Goal: Check status: Check status

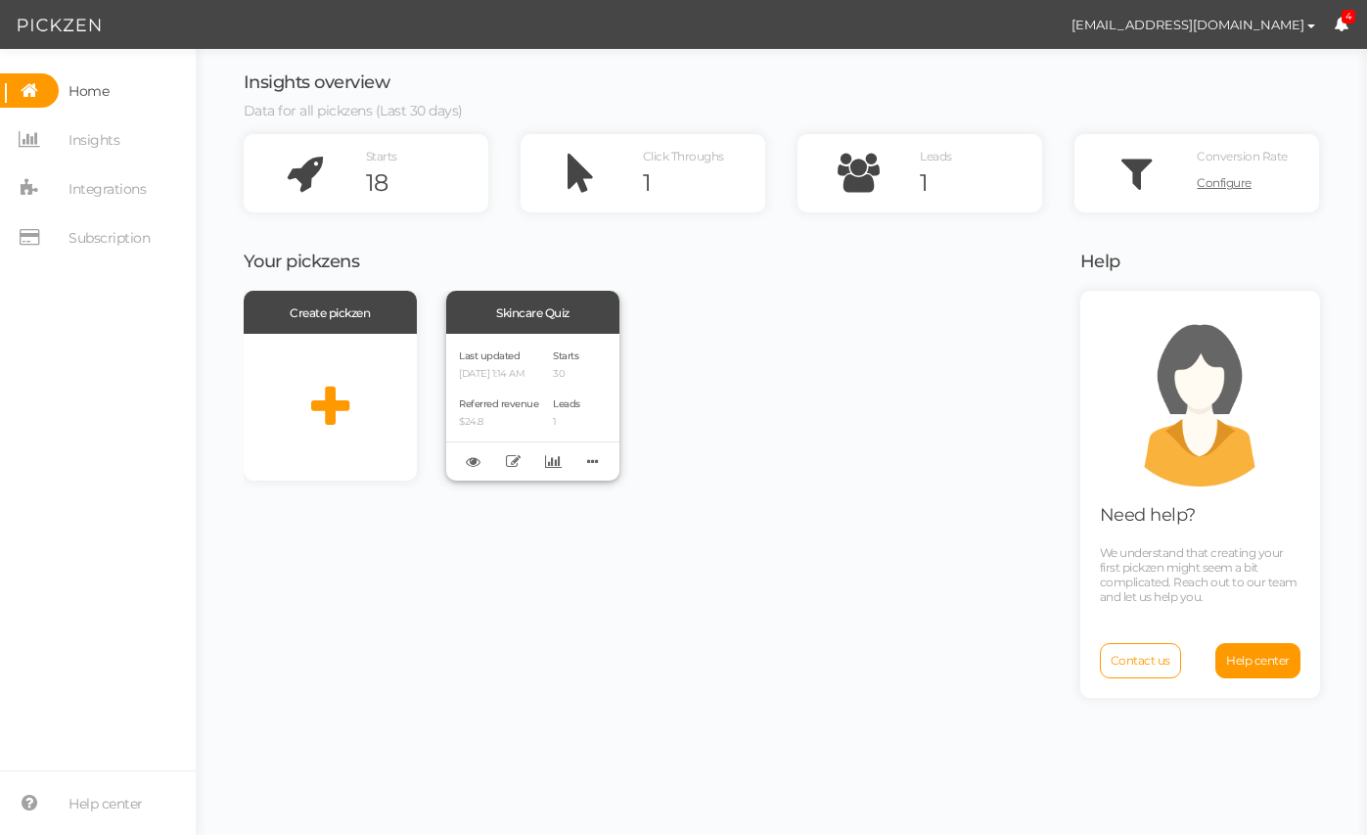
click at [513, 370] on p "[DATE] 1:14 AM" at bounding box center [498, 374] width 79 height 13
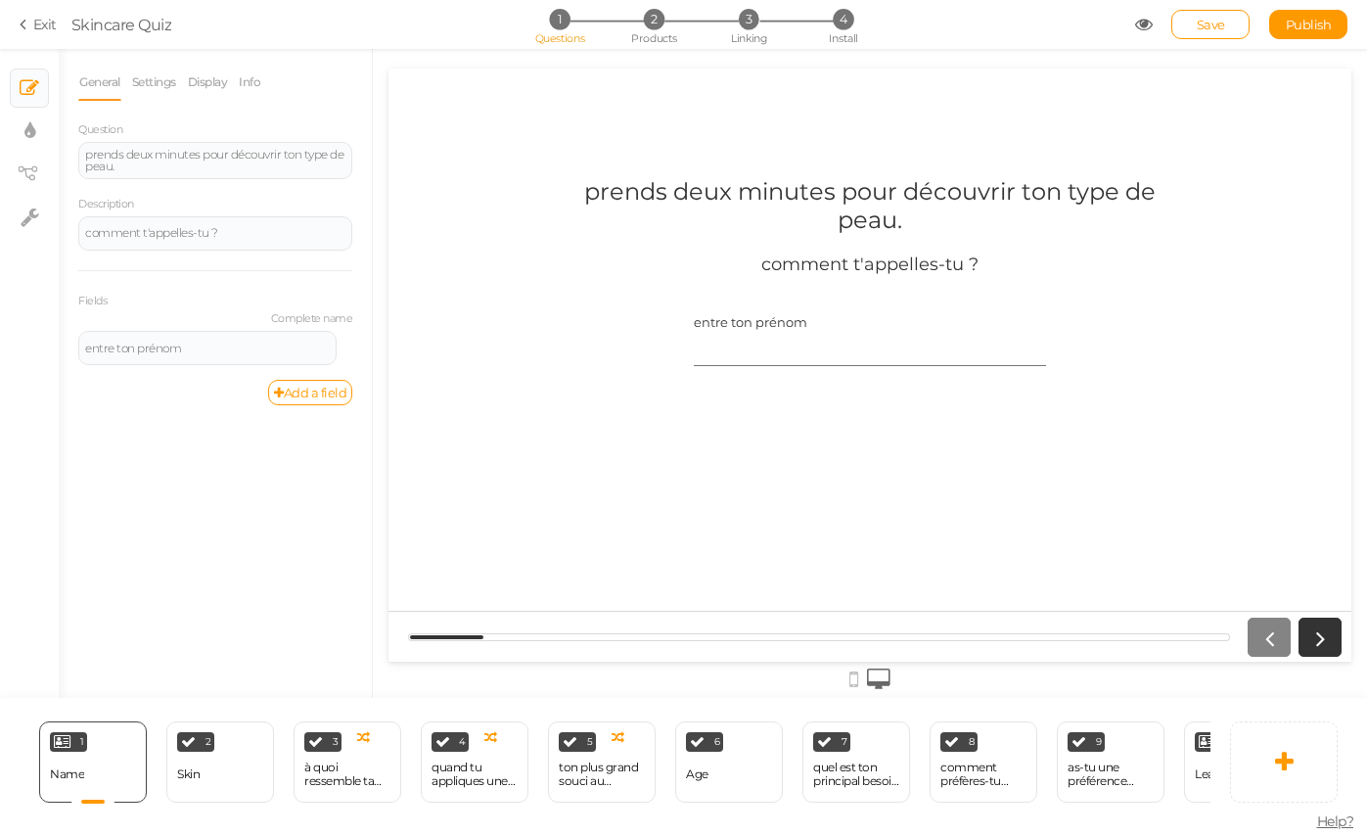
click at [47, 24] on link "Exit" at bounding box center [38, 25] width 37 height 20
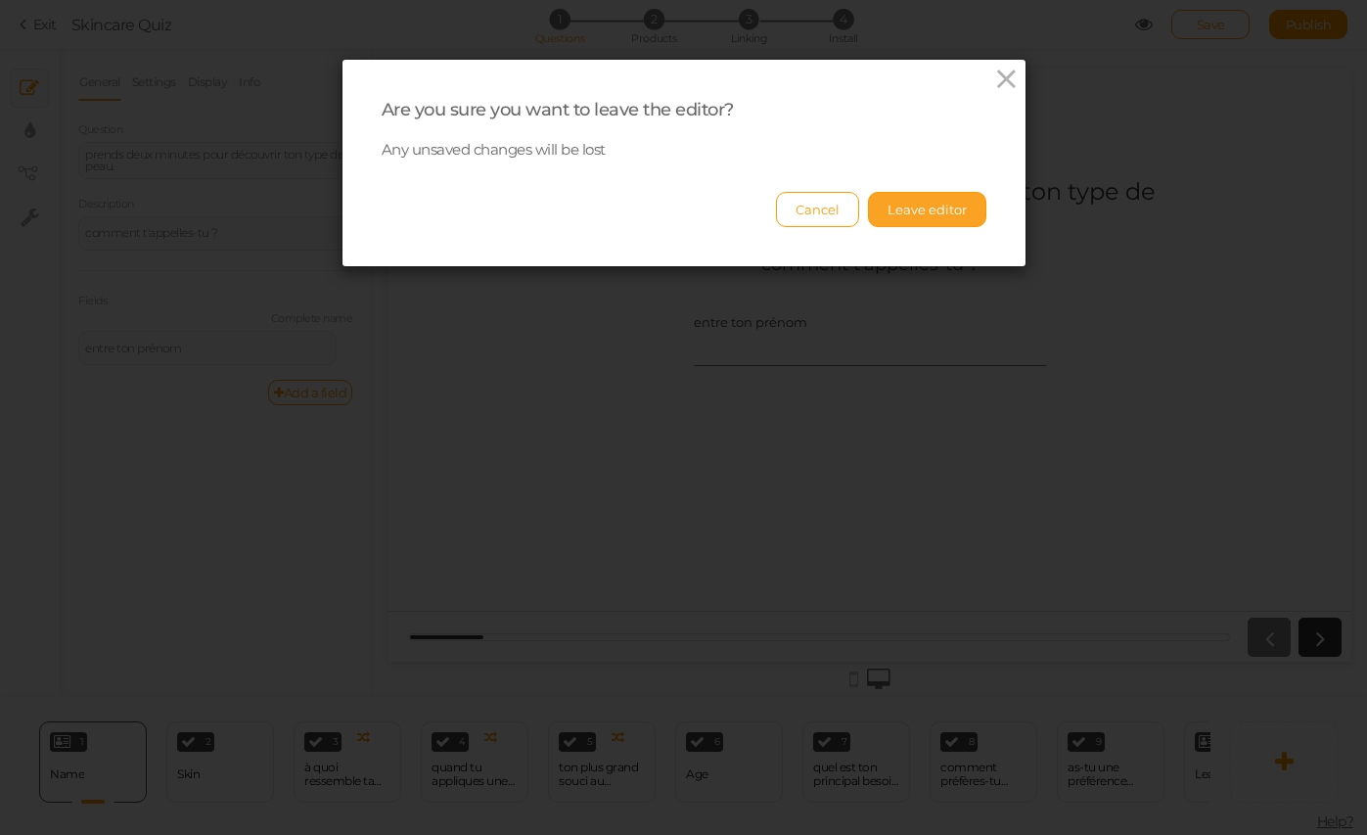
click at [956, 212] on button "Leave editor" at bounding box center [927, 209] width 118 height 35
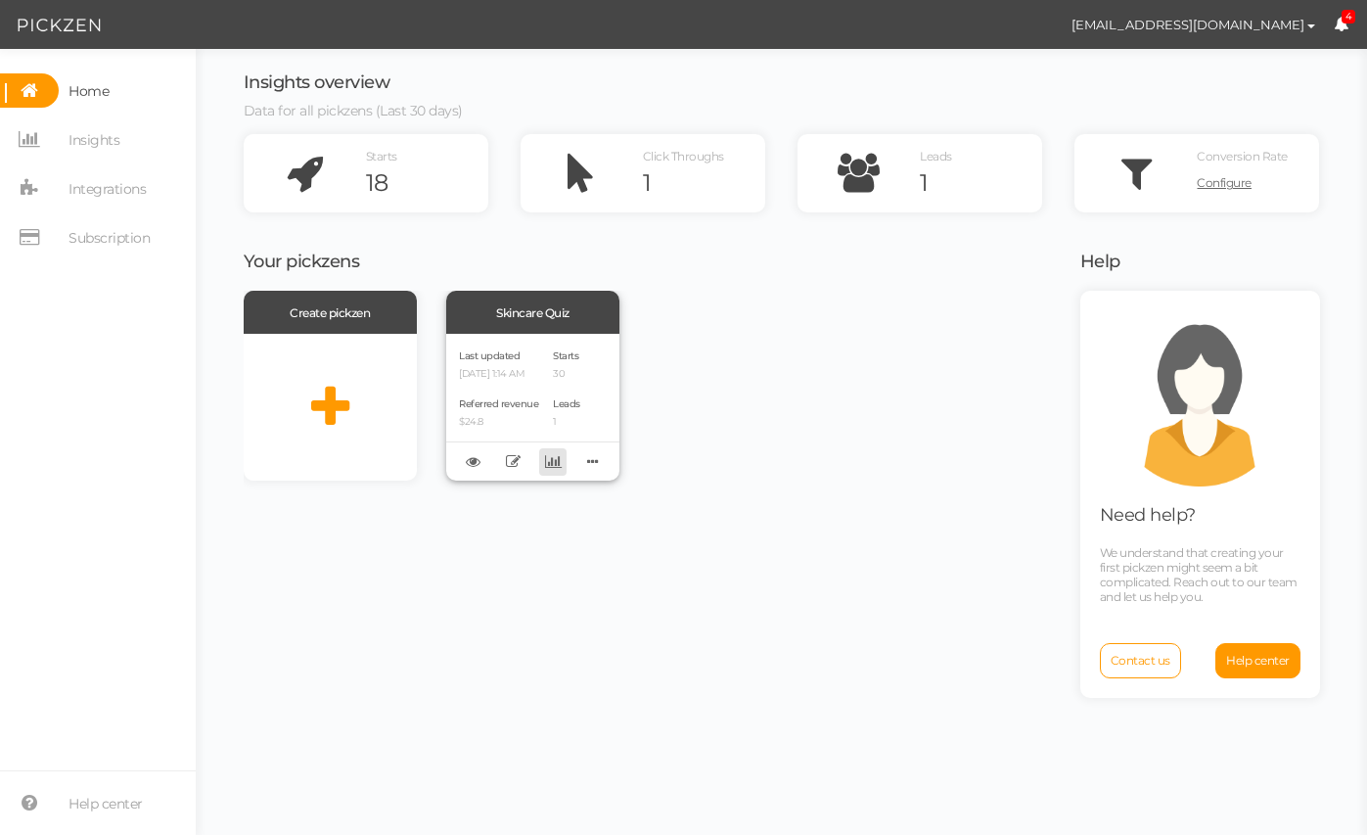
click at [555, 460] on icon at bounding box center [553, 461] width 17 height 15
